Goal: Task Accomplishment & Management: Manage account settings

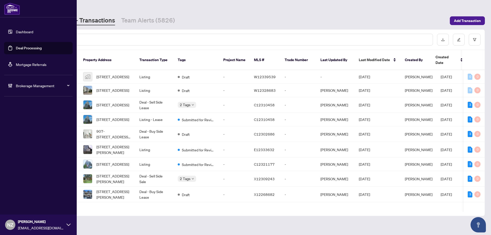
click at [19, 86] on span "Brokerage Management" at bounding box center [42, 86] width 53 height 6
click at [26, 88] on span "Brokerage Management" at bounding box center [42, 86] width 53 height 6
click at [33, 123] on link "Manage Agents" at bounding box center [23, 122] width 25 height 5
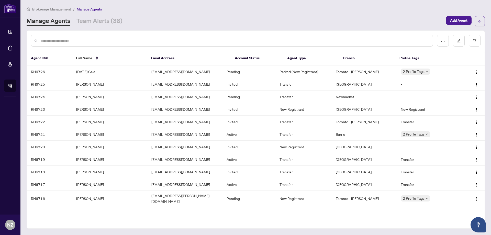
click at [72, 39] on input "text" at bounding box center [234, 41] width 388 height 6
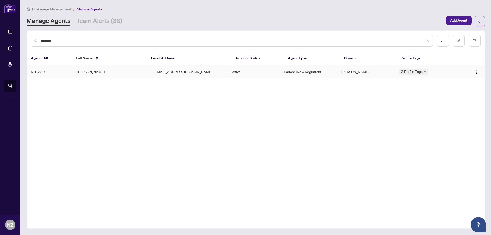
type input "********"
click at [91, 70] on td "[PERSON_NAME]" at bounding box center [111, 71] width 77 height 13
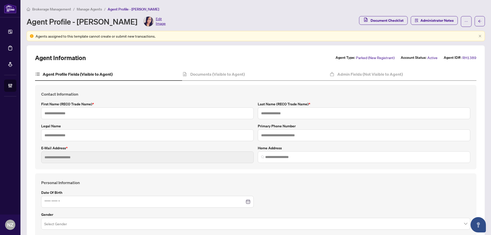
type textarea "**********"
type input "*"
click at [210, 72] on h4 "Documents (Visible to Agent)" at bounding box center [217, 74] width 54 height 6
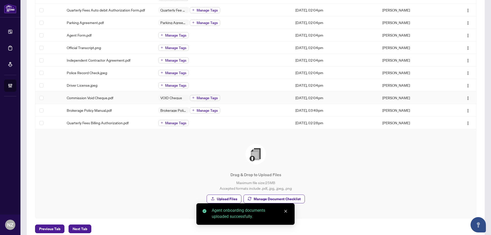
scroll to position [146, 0]
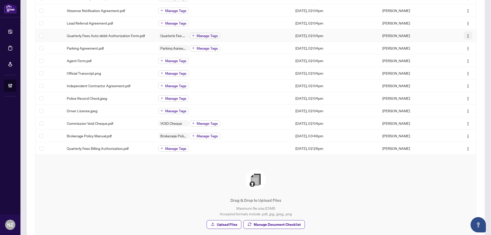
click at [466, 36] on img "button" at bounding box center [468, 36] width 4 height 4
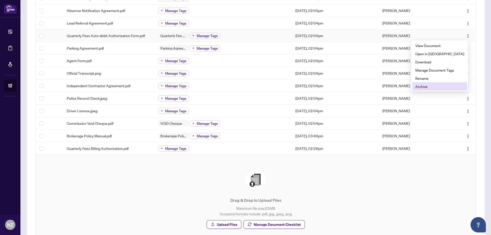
click at [436, 85] on span "Archive" at bounding box center [439, 87] width 49 height 6
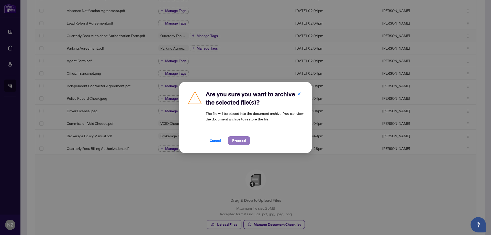
click at [243, 140] on span "Proceed" at bounding box center [239, 141] width 14 height 8
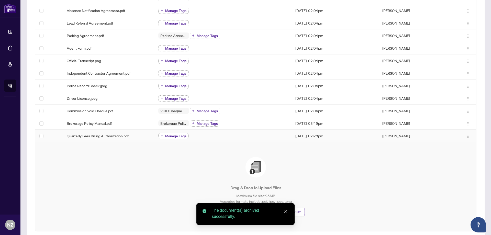
click at [173, 139] on button "Manage Tags" at bounding box center [173, 136] width 30 height 6
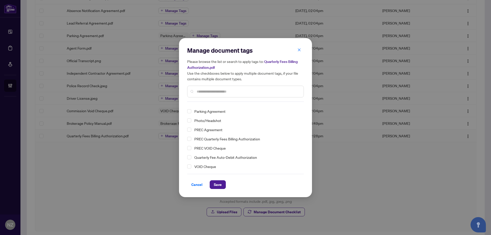
scroll to position [26, 0]
click at [190, 157] on span "Select Quarterly Fee Auto-Debit Authorization" at bounding box center [189, 157] width 4 height 4
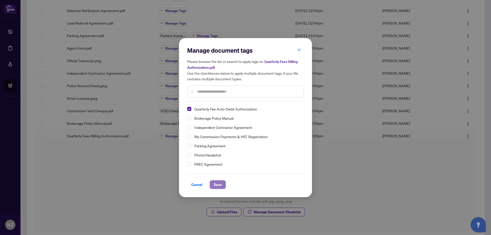
click at [218, 185] on span "Save" at bounding box center [218, 184] width 8 height 8
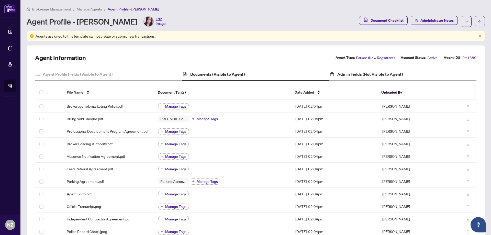
click at [380, 70] on div "Admin Fields (Not Visible to Agent)" at bounding box center [402, 74] width 147 height 13
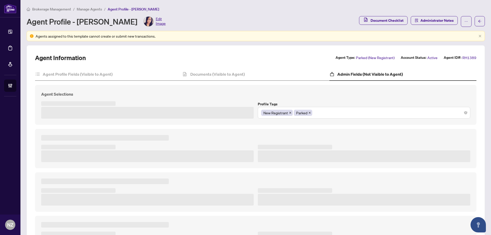
type textarea "**********"
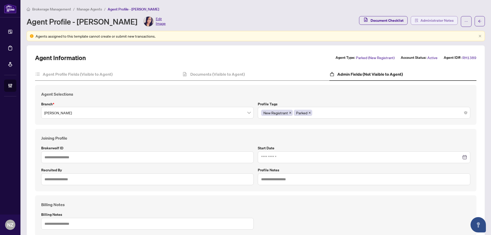
click at [431, 19] on span "Administrator Notes" at bounding box center [436, 20] width 33 height 8
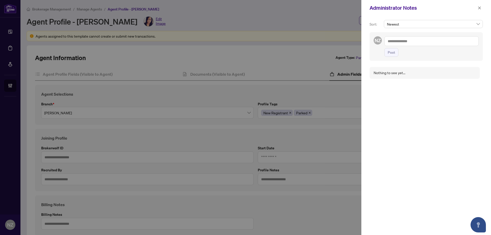
click at [404, 41] on textarea at bounding box center [431, 41] width 94 height 10
click at [409, 43] on span "RAH [PERSON_NAME]" at bounding box center [419, 44] width 35 height 5
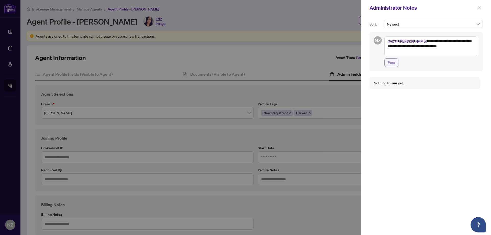
type textarea "**********"
click at [388, 65] on span "Post" at bounding box center [391, 63] width 7 height 8
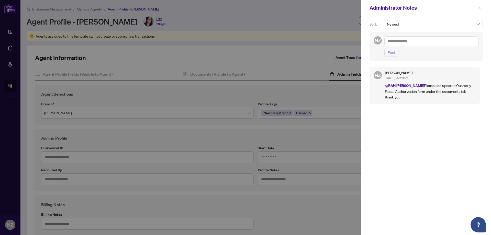
click at [480, 9] on icon "close" at bounding box center [479, 7] width 3 height 3
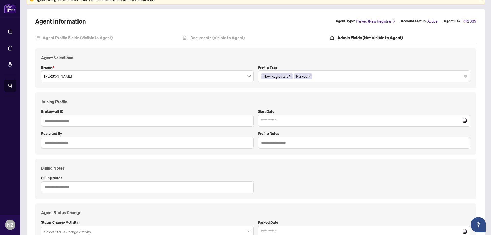
scroll to position [74, 0]
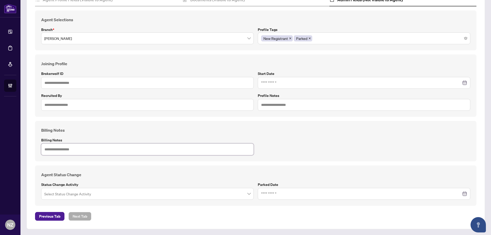
click at [65, 150] on textarea at bounding box center [147, 149] width 212 height 12
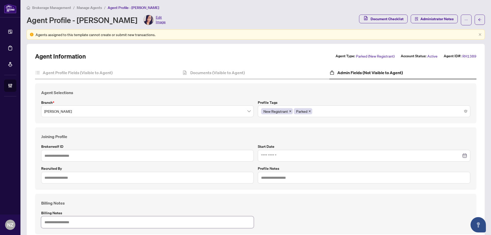
scroll to position [0, 0]
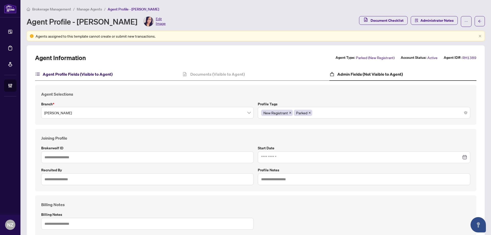
drag, startPoint x: 91, startPoint y: 77, endPoint x: 39, endPoint y: 77, distance: 51.9
click at [88, 77] on h4 "Agent Profile Fields (Visible to Agent)" at bounding box center [78, 74] width 70 height 6
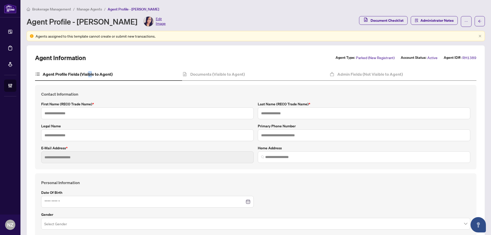
type textarea "**********"
type input "*"
click at [44, 11] on span "Brokerage Management" at bounding box center [51, 9] width 39 height 5
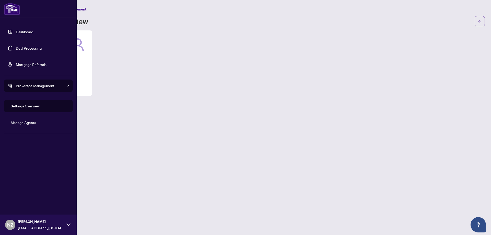
click at [26, 124] on link "Manage Agents" at bounding box center [23, 122] width 25 height 5
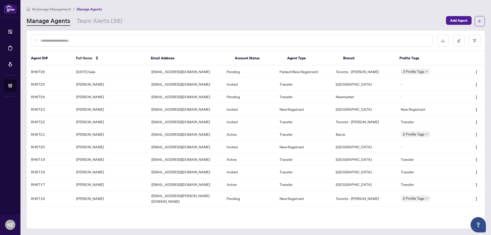
click at [79, 41] on input "text" at bounding box center [234, 41] width 388 height 6
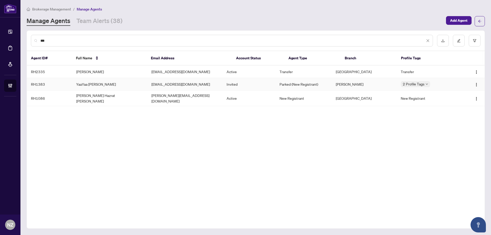
type input "***"
click at [95, 84] on td "YaaYaa [PERSON_NAME]" at bounding box center [109, 84] width 75 height 13
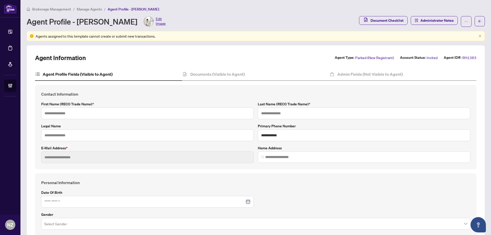
type input "******"
type input "**********"
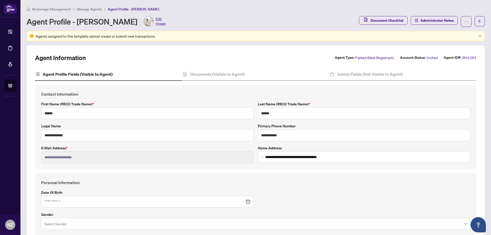
click at [44, 10] on span "Brokerage Management" at bounding box center [51, 9] width 39 height 5
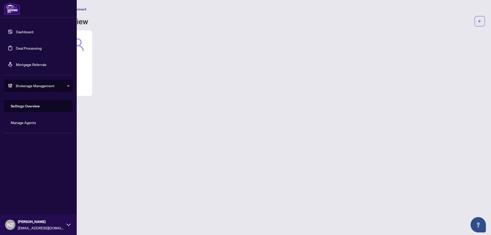
click at [26, 30] on link "Dashboard" at bounding box center [24, 31] width 17 height 5
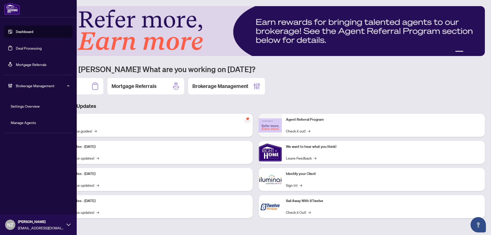
click at [29, 49] on link "Deal Processing" at bounding box center [29, 48] width 26 height 5
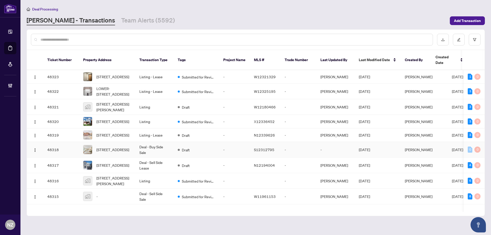
click at [117, 152] on span "[STREET_ADDRESS]" at bounding box center [112, 150] width 33 height 6
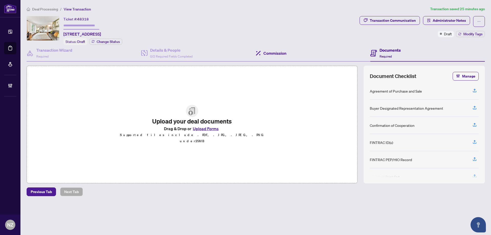
click at [278, 56] on div "Commission" at bounding box center [313, 53] width 115 height 17
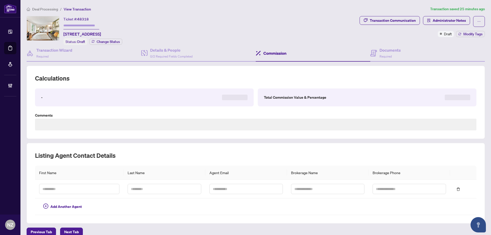
type textarea "**********"
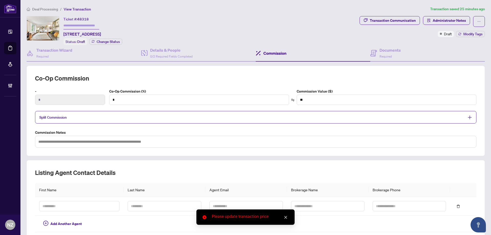
click at [73, 114] on span "Split Commission" at bounding box center [251, 117] width 425 height 6
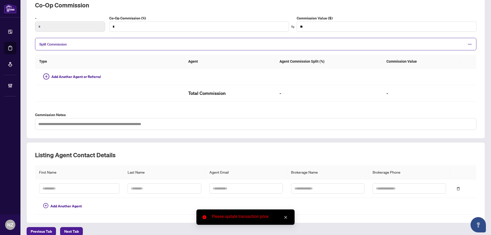
scroll to position [46, 0]
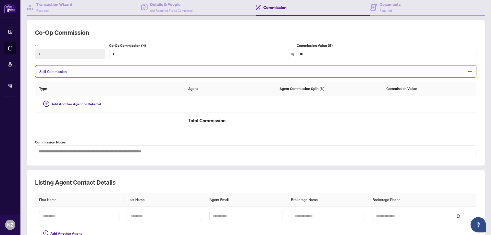
click at [467, 70] on icon "minus" at bounding box center [469, 71] width 5 height 5
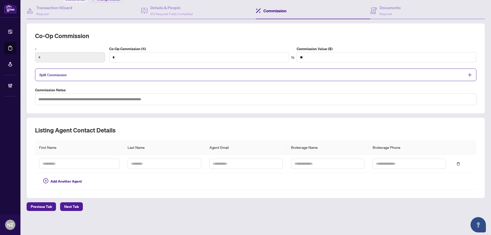
scroll to position [41, 0]
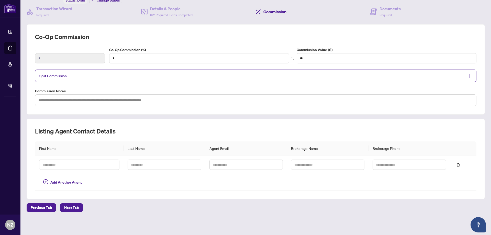
click at [467, 76] on icon "plus" at bounding box center [469, 76] width 5 height 5
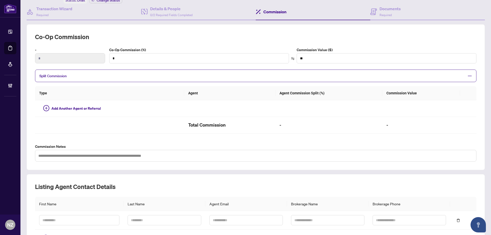
scroll to position [46, 0]
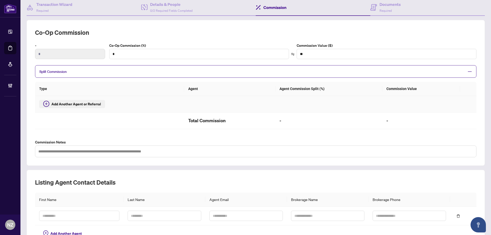
click at [81, 104] on span "Add Another Agent or Referral" at bounding box center [76, 104] width 50 height 6
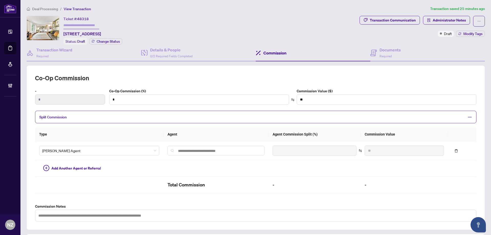
scroll to position [0, 0]
click at [152, 55] on span "0/2 Required Fields Completed" at bounding box center [171, 56] width 42 height 4
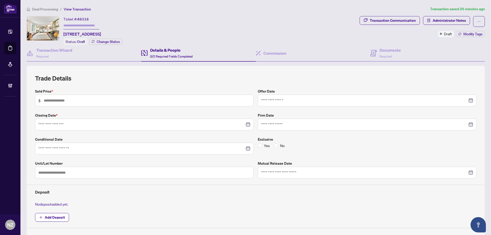
type input "**********"
